Goal: Task Accomplishment & Management: Manage account settings

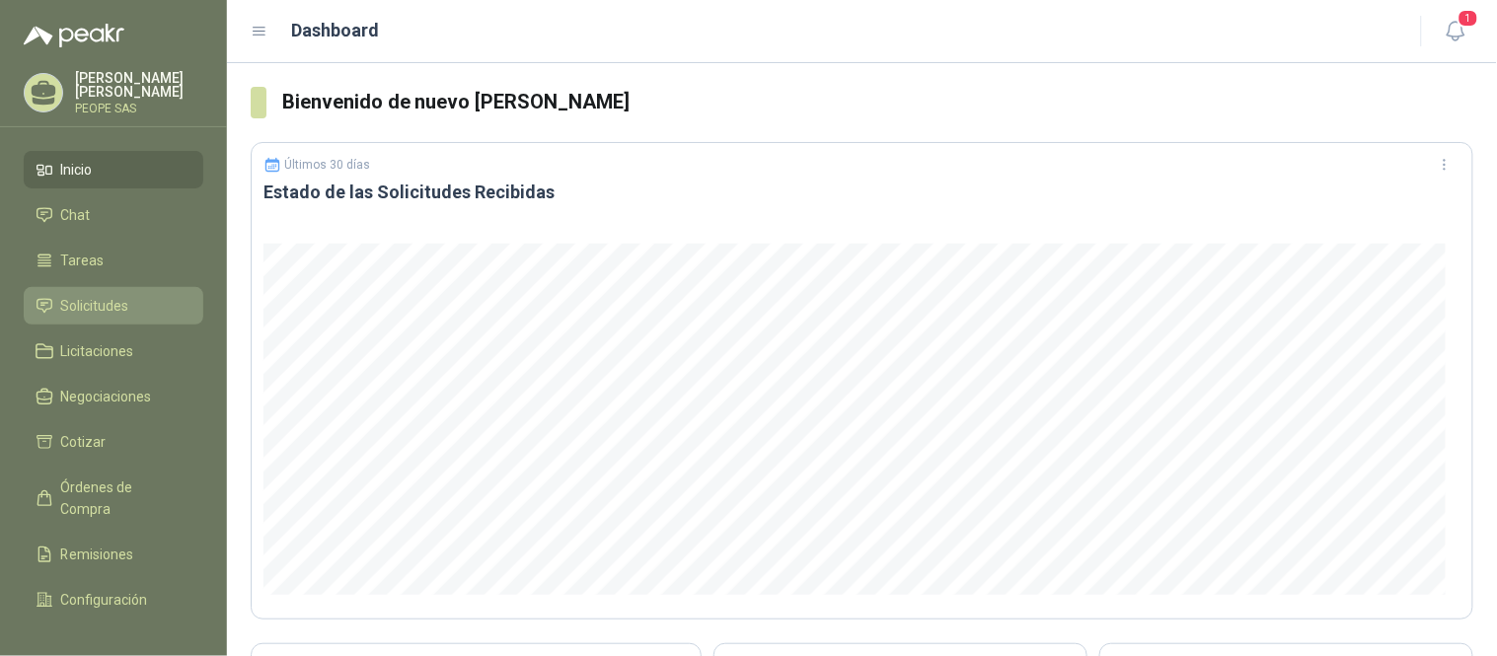
click at [97, 302] on span "Solicitudes" at bounding box center [95, 306] width 68 height 22
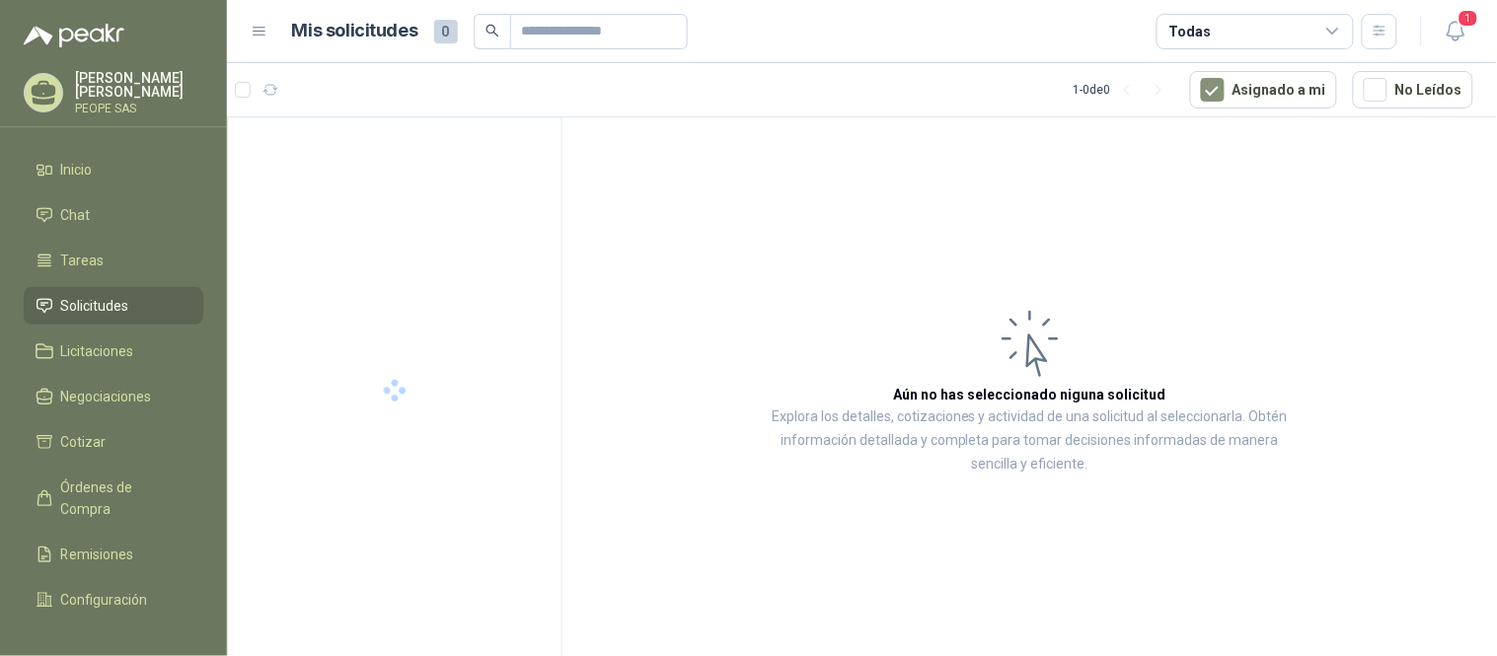
click at [1300, 33] on div "Todas" at bounding box center [1255, 32] width 197 height 36
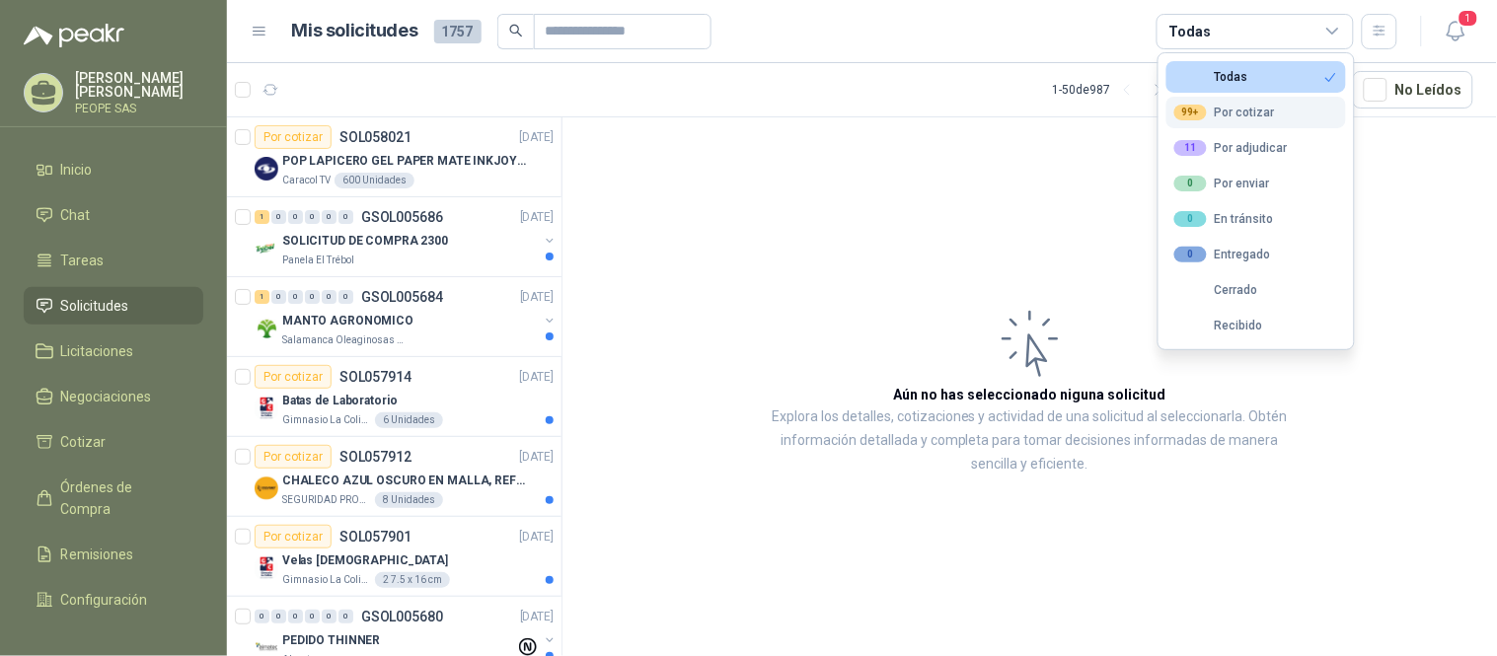
click at [1247, 112] on div "99+ Por cotizar" at bounding box center [1225, 113] width 101 height 16
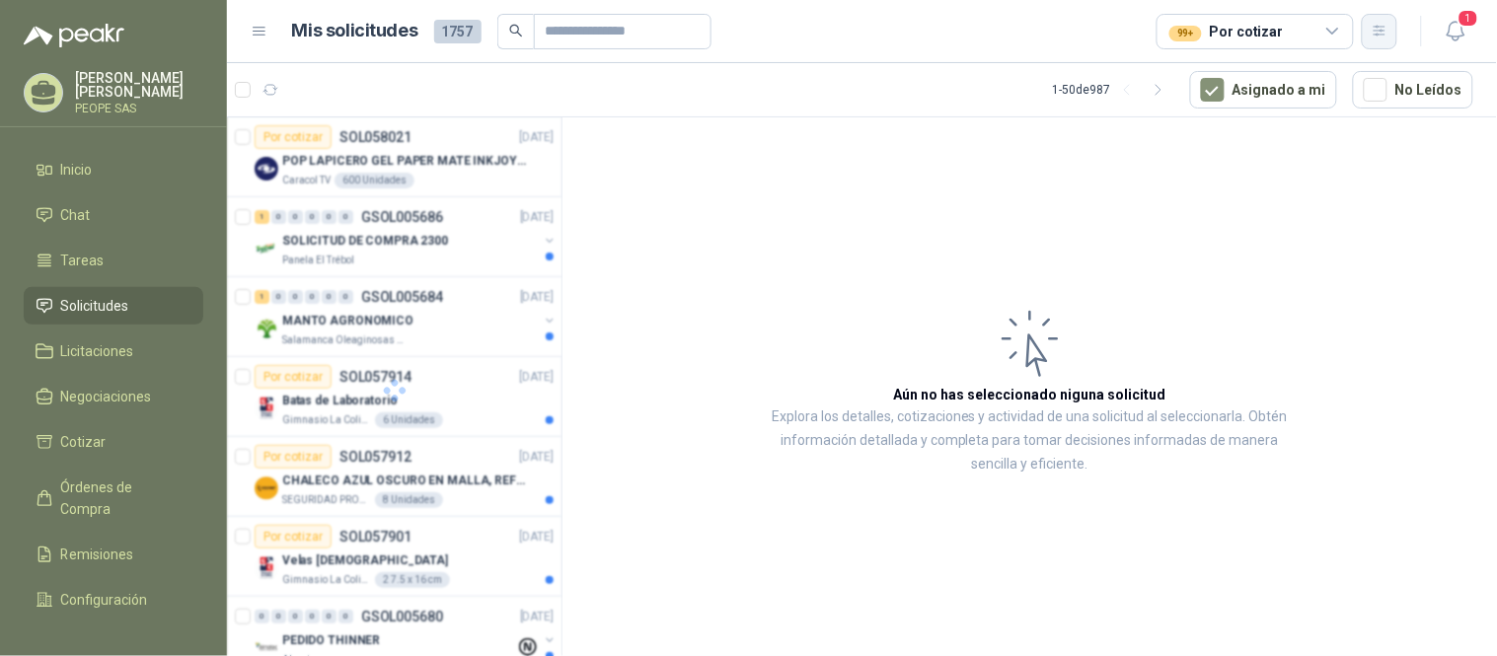
click at [1347, 30] on icon "button" at bounding box center [1380, 31] width 17 height 17
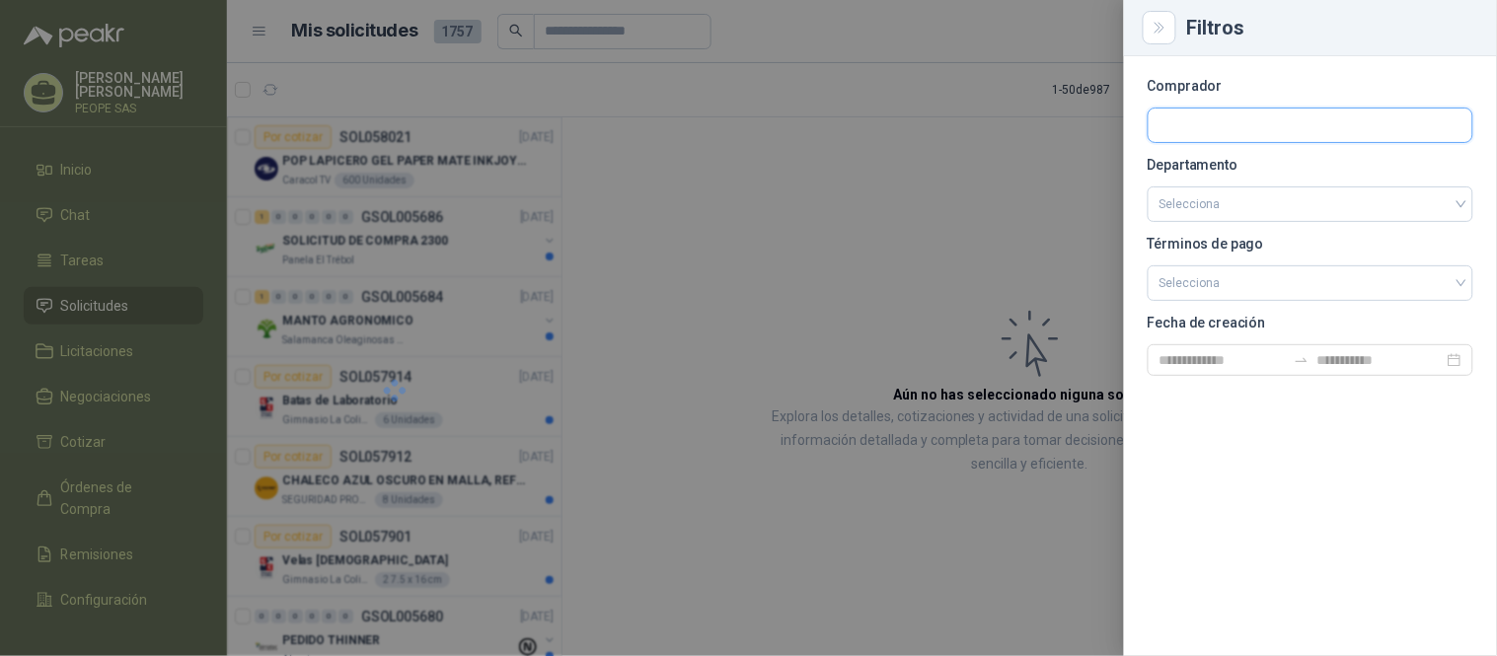
click at [1300, 122] on input "text" at bounding box center [1311, 126] width 324 height 34
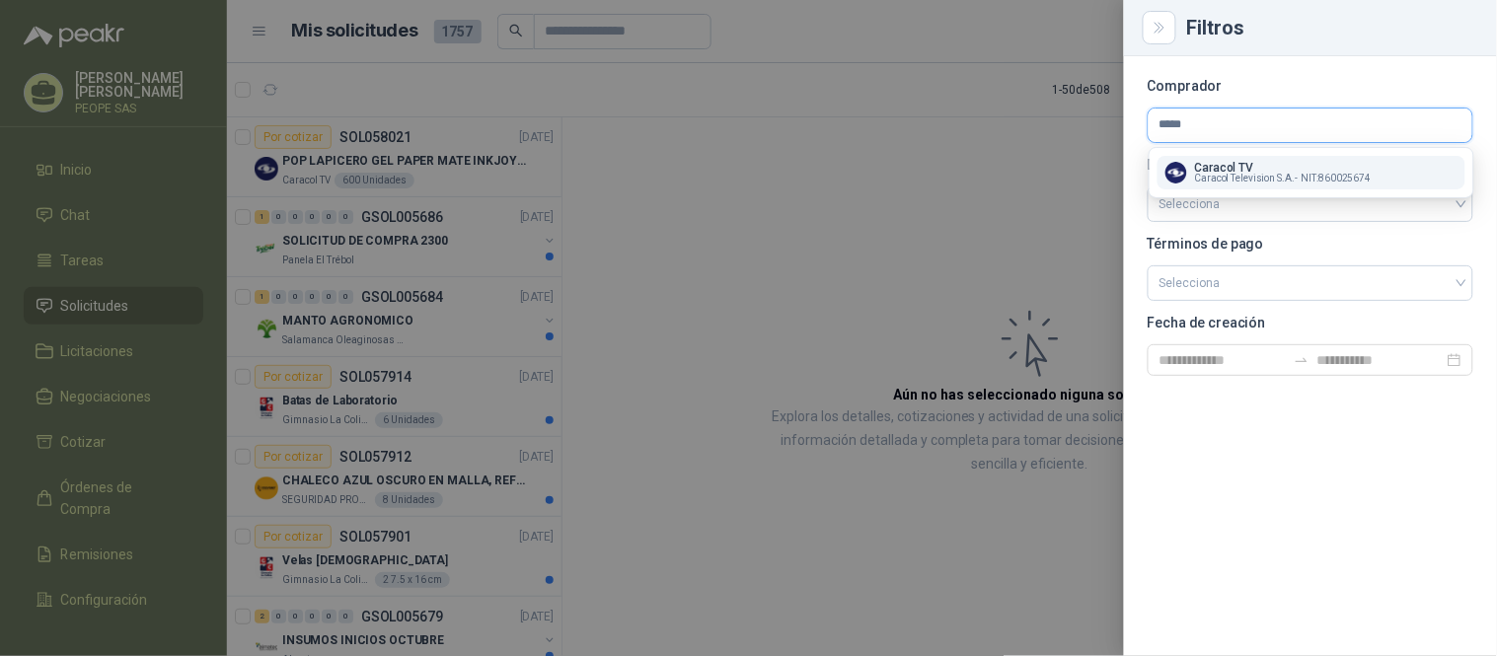
type input "*****"
click at [1271, 171] on p "Caracol TV" at bounding box center [1283, 168] width 177 height 12
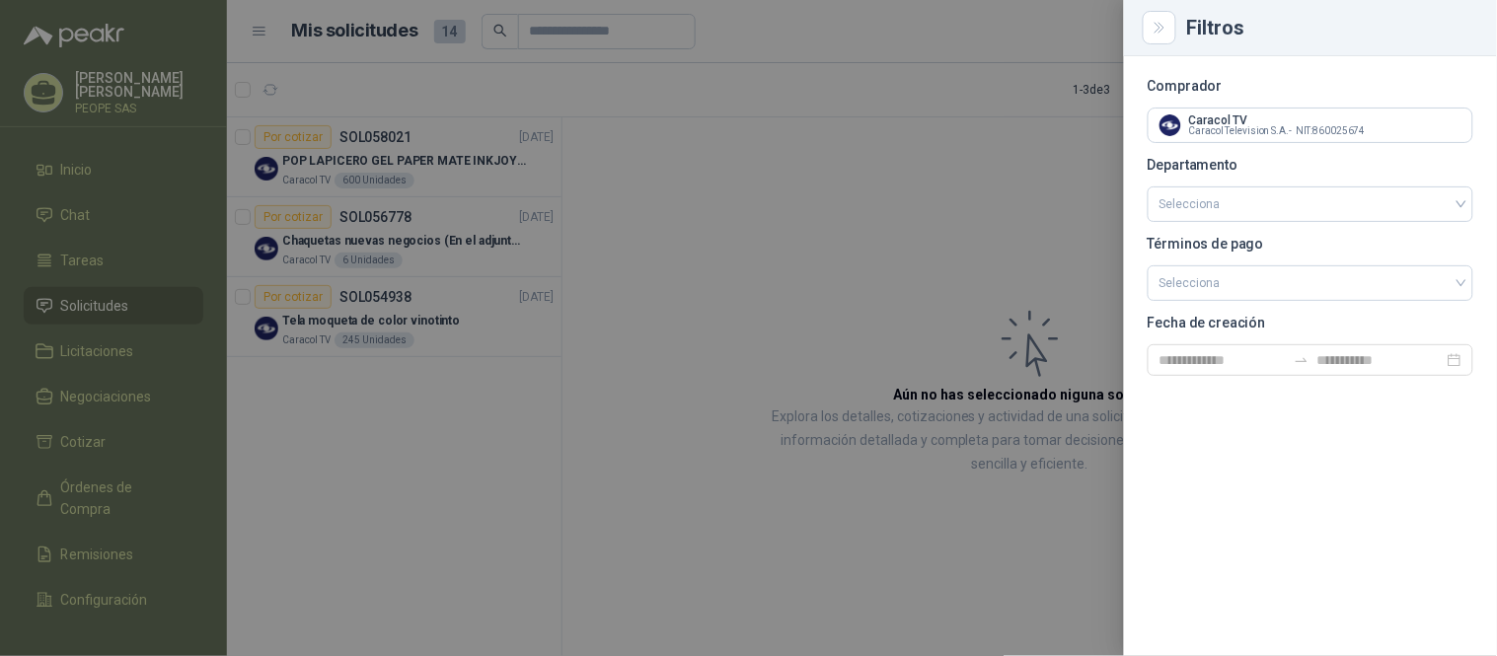
click at [466, 501] on div at bounding box center [748, 328] width 1497 height 656
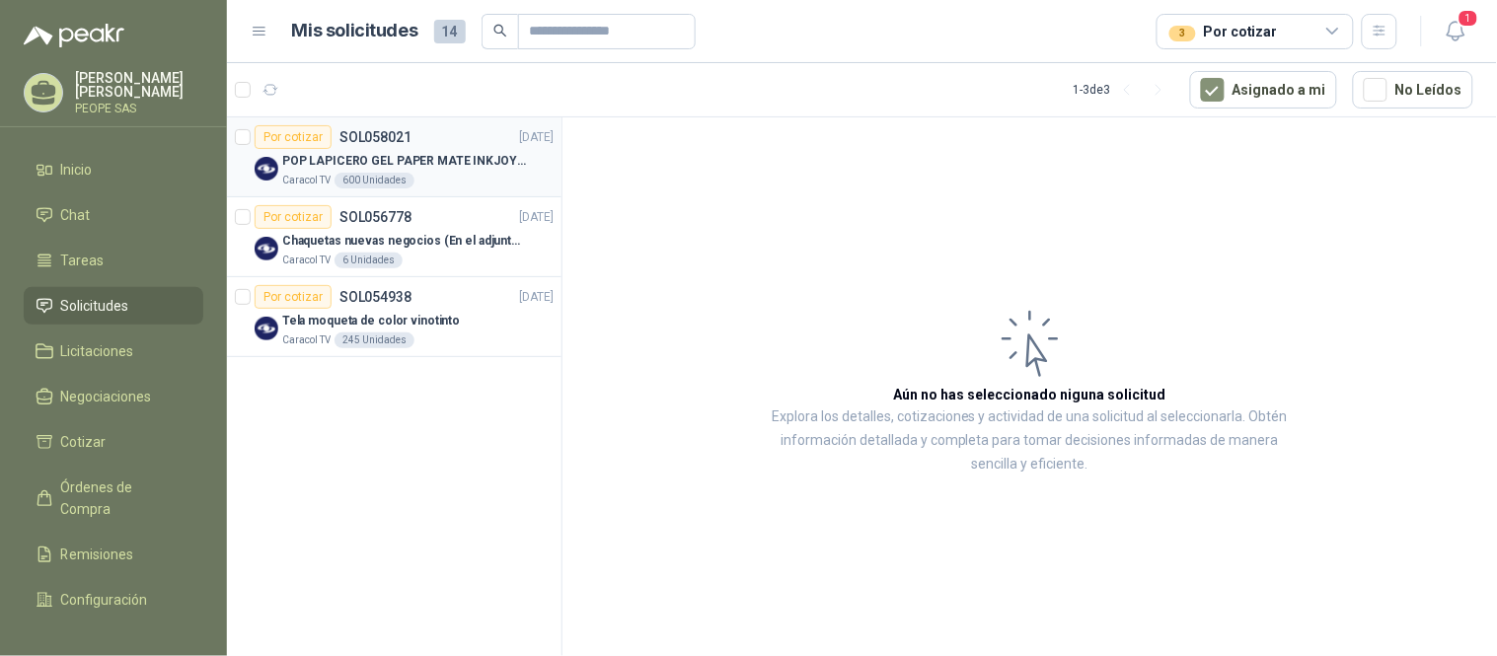
click at [437, 152] on p "POP LAPICERO GEL PAPER MATE INKJOY 0.7 (Revisar el adjunto)" at bounding box center [405, 161] width 246 height 19
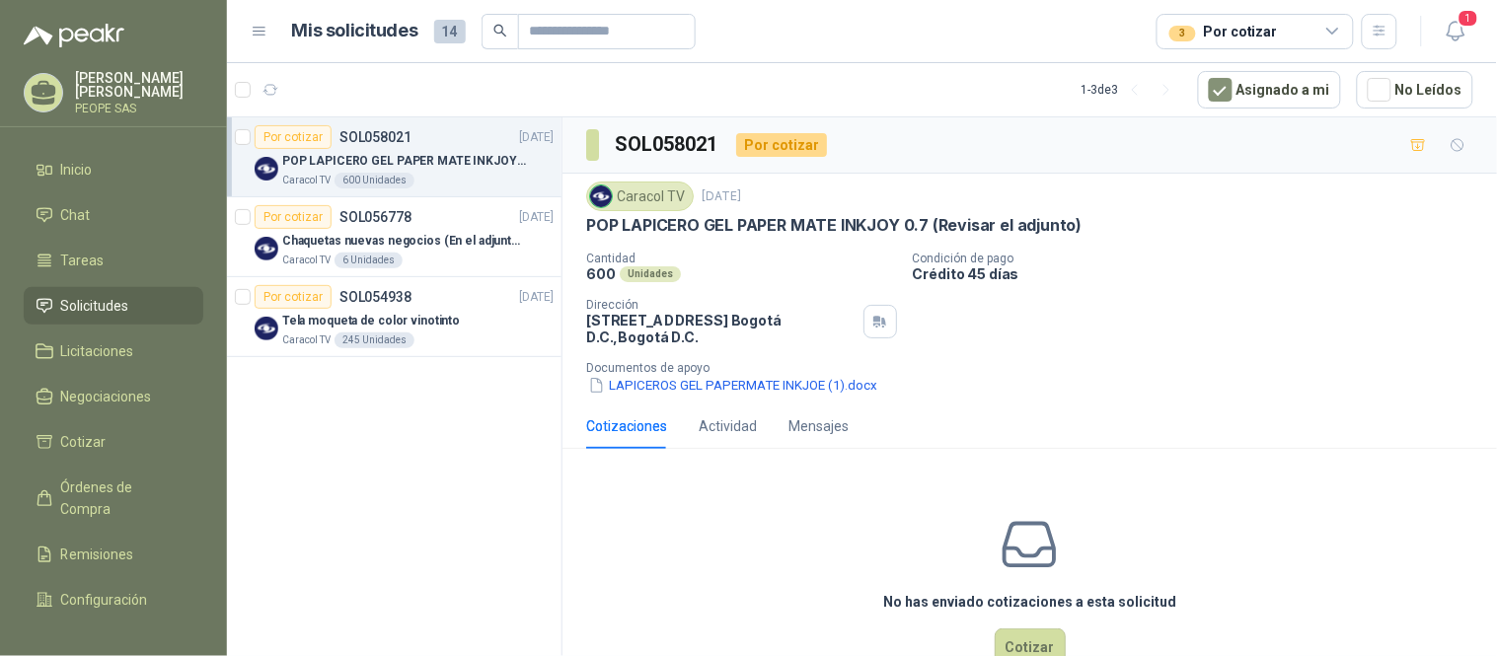
scroll to position [52, 0]
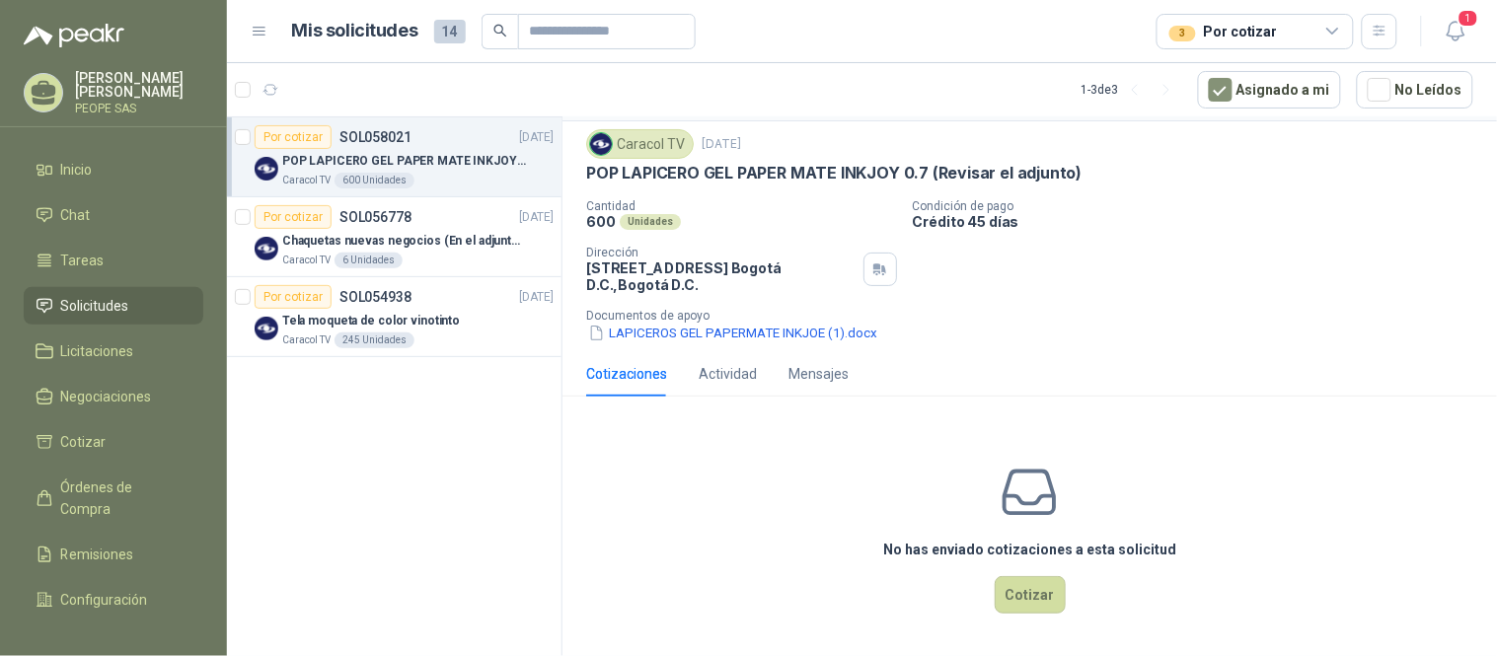
click at [1278, 343] on div "Caracol TV [DATE] POP LAPICERO GEL PAPER MATE INKJOY 0.7 (Revisar el adjunto) C…" at bounding box center [1030, 236] width 935 height 230
click at [470, 228] on div "Por cotizar SOL056778 [DATE]" at bounding box center [404, 217] width 299 height 24
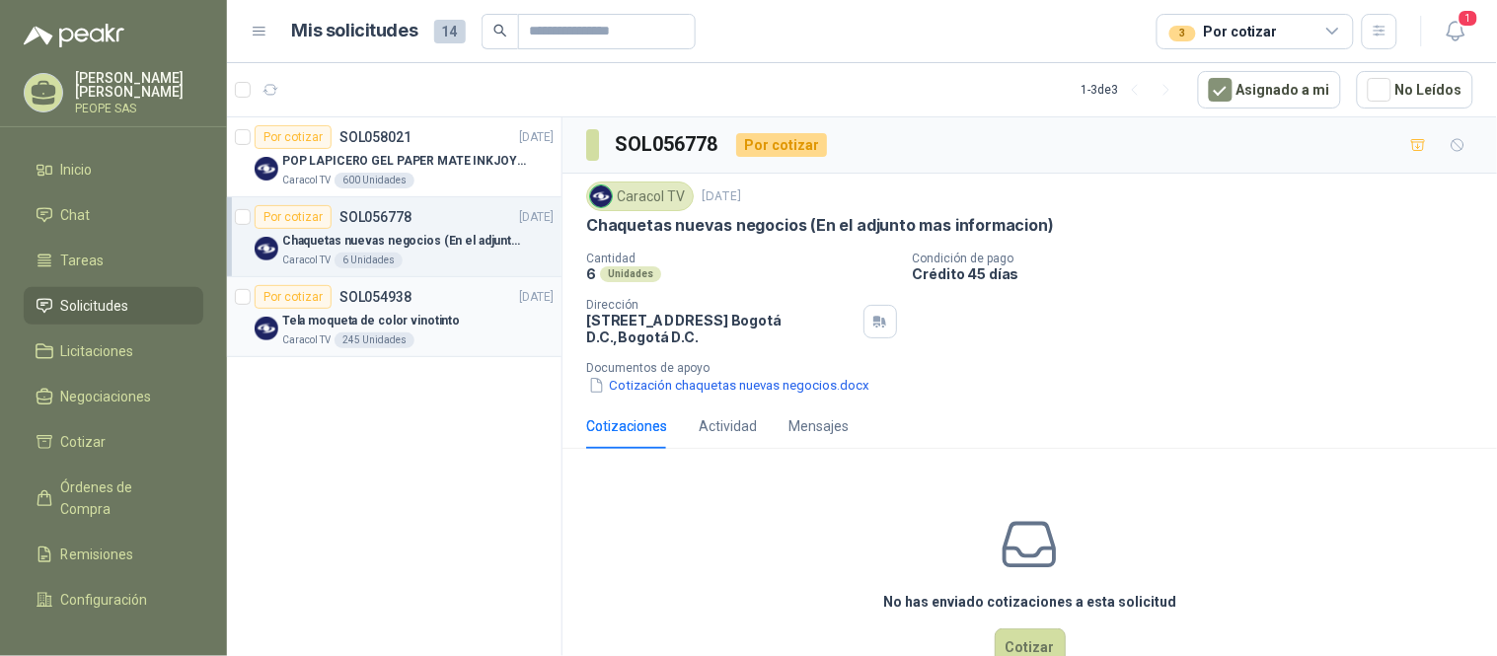
click at [464, 310] on div "Tela moqueta de color vinotinto" at bounding box center [417, 321] width 271 height 24
